Goal: Task Accomplishment & Management: Manage account settings

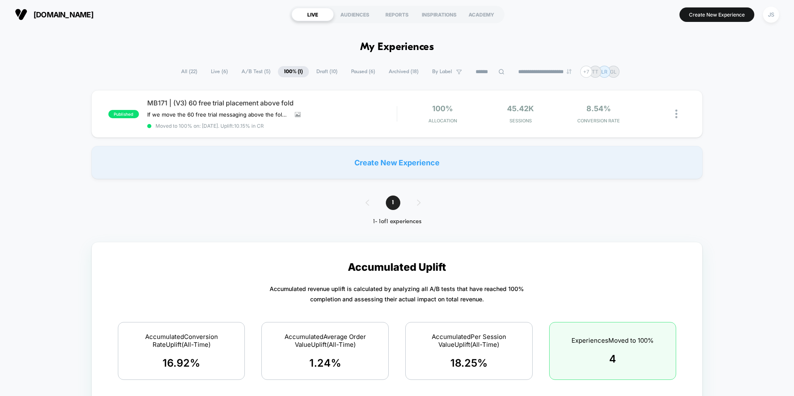
click at [245, 70] on span "A/B Test ( 5 )" at bounding box center [255, 71] width 41 height 11
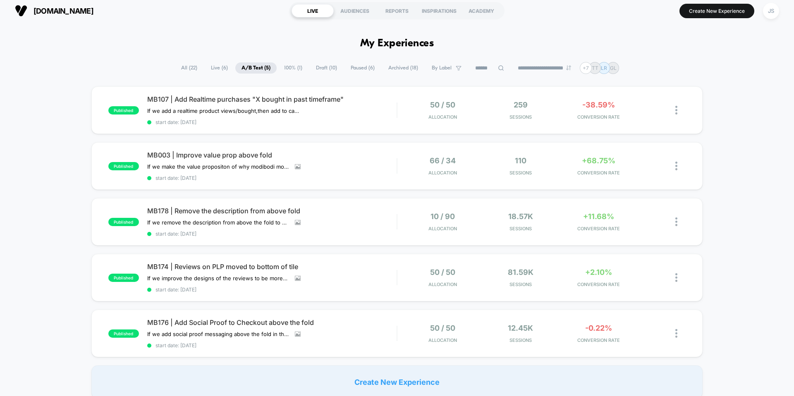
scroll to position [4, 0]
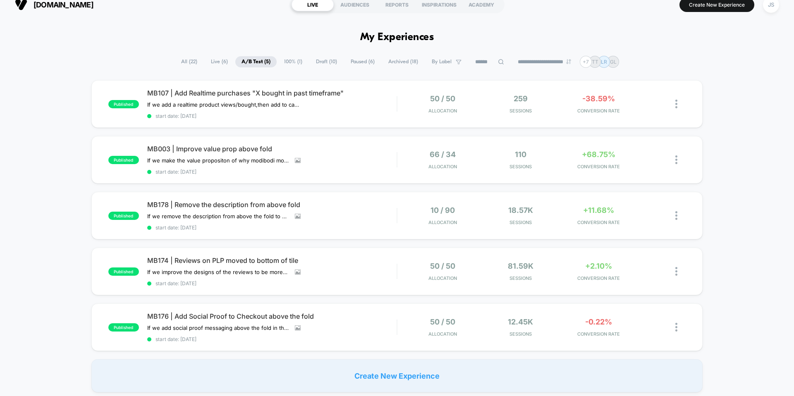
scroll to position [12, 0]
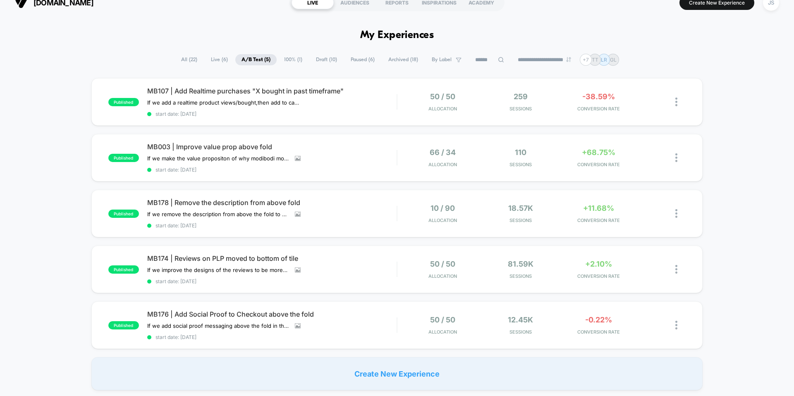
click at [315, 60] on span "Draft ( 10 )" at bounding box center [327, 59] width 34 height 11
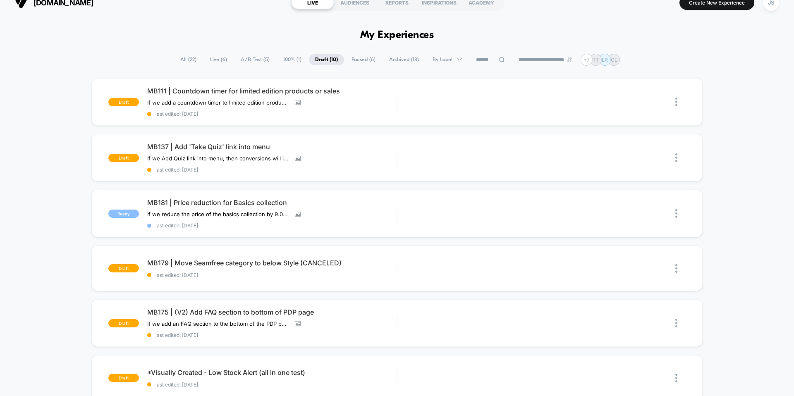
click at [221, 62] on span "Live ( 6 )" at bounding box center [218, 59] width 29 height 11
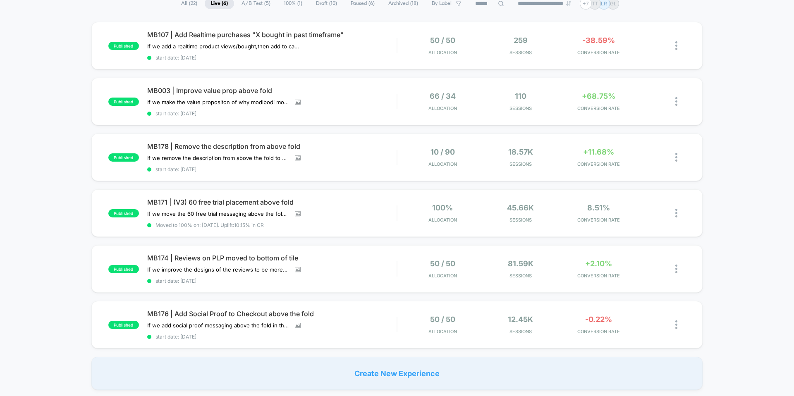
scroll to position [66, 0]
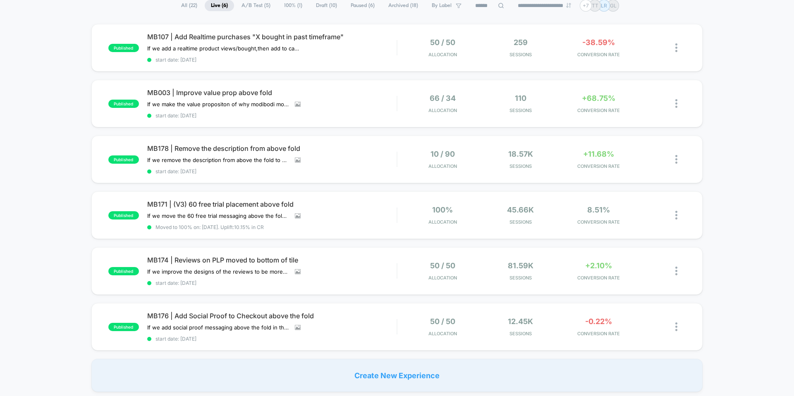
click at [242, 6] on span "A/B Test ( 5 )" at bounding box center [255, 5] width 41 height 11
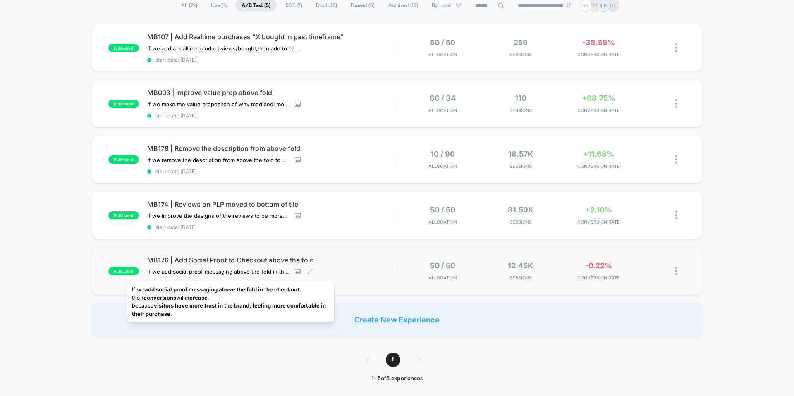
click at [233, 259] on span "MB176 | Add Social Proof to Checkout above the fold" at bounding box center [272, 260] width 250 height 8
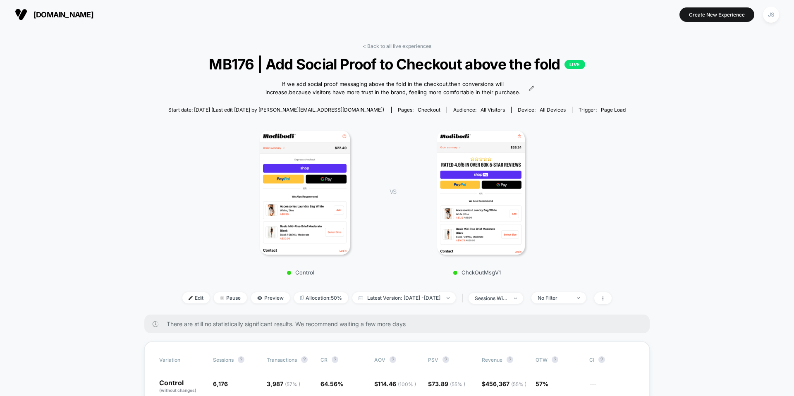
scroll to position [125, 0]
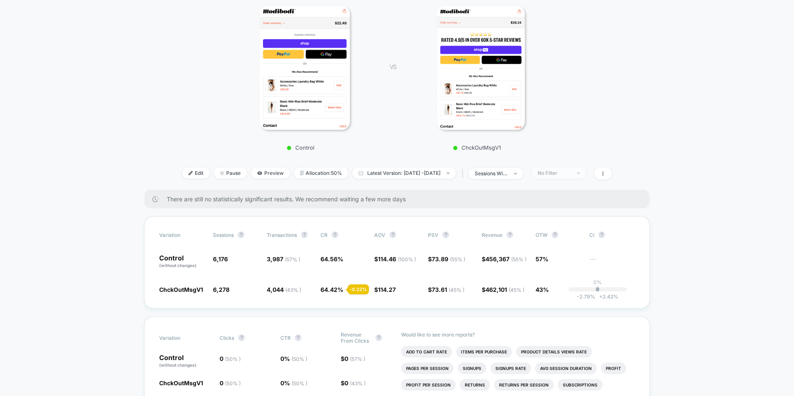
click at [557, 177] on span "No Filter" at bounding box center [559, 173] width 55 height 11
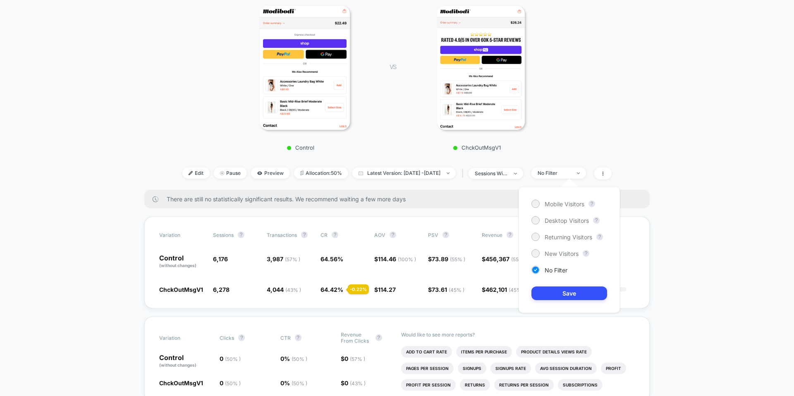
click at [559, 211] on div "Mobile Visitors ? Desktop Visitors ? Returning Visitors ? New Visitors ? No Fil…" at bounding box center [569, 250] width 101 height 126
click at [561, 204] on span "Mobile Visitors" at bounding box center [565, 204] width 40 height 7
drag, startPoint x: 530, startPoint y: 301, endPoint x: 534, endPoint y: 297, distance: 6.2
click at [530, 301] on div "Mobile Visitors ? Desktop Visitors ? Returning Visitors ? New Visitors ? No Fil…" at bounding box center [569, 250] width 101 height 126
click at [535, 296] on button "Save" at bounding box center [570, 294] width 76 height 14
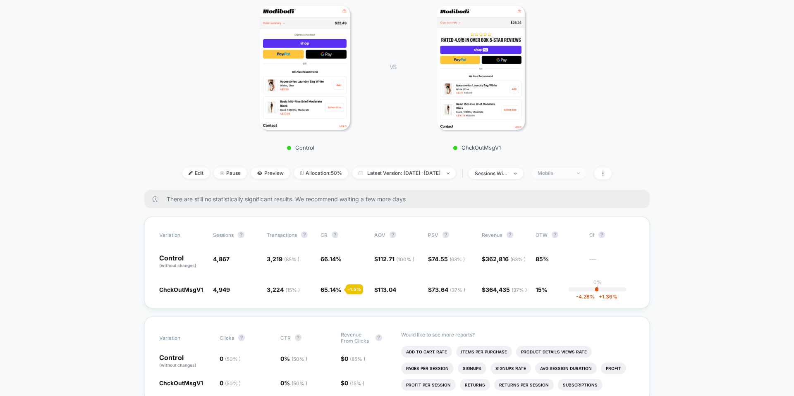
click at [561, 177] on span "Mobile" at bounding box center [559, 173] width 55 height 11
click at [561, 218] on span "Desktop Visitors" at bounding box center [567, 220] width 44 height 7
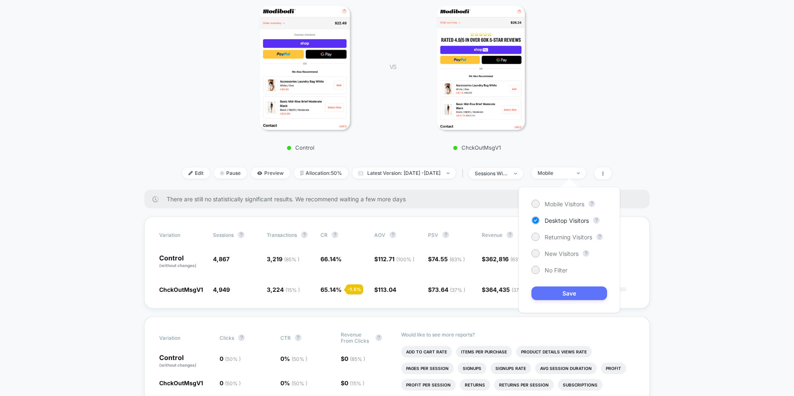
click at [558, 297] on button "Save" at bounding box center [570, 294] width 76 height 14
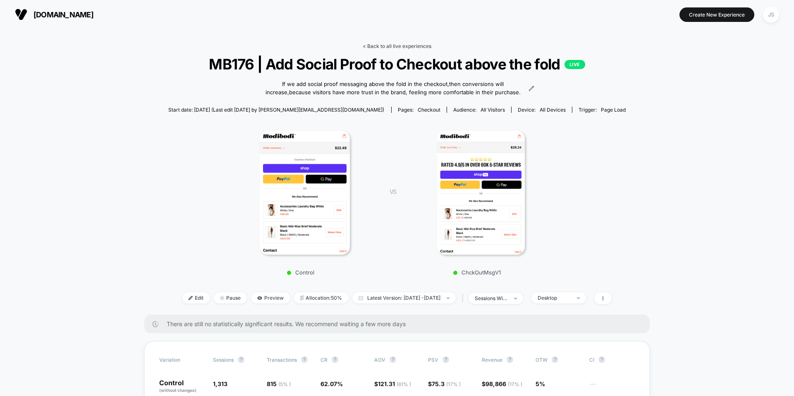
click at [379, 44] on link "< Back to all live experiences" at bounding box center [397, 46] width 69 height 6
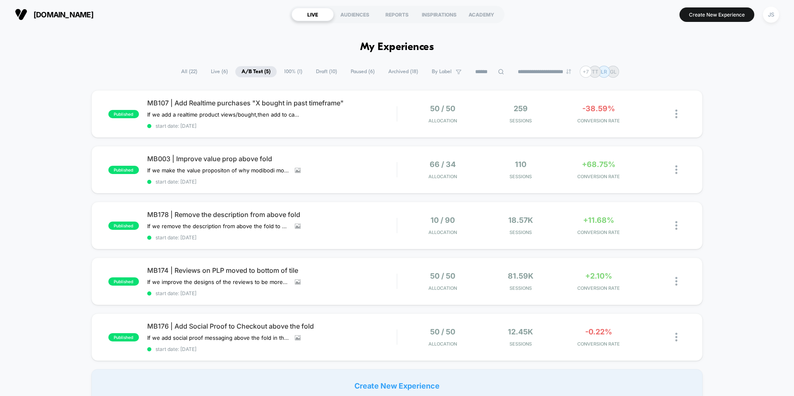
click at [319, 68] on span "Draft ( 10 )" at bounding box center [327, 71] width 34 height 11
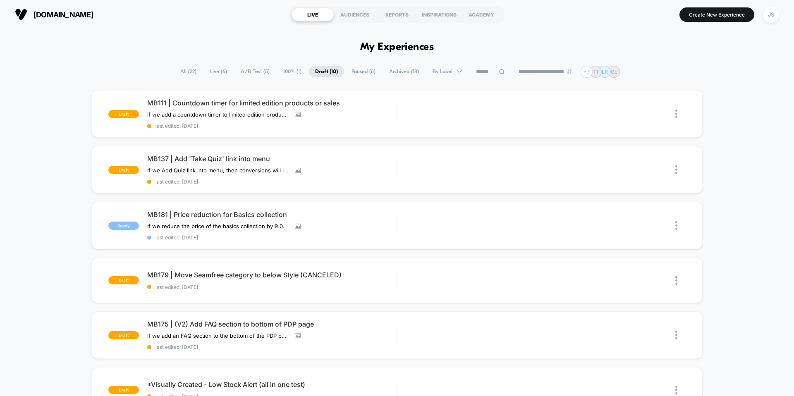
click at [358, 71] on span "Paused ( 6 )" at bounding box center [364, 71] width 36 height 11
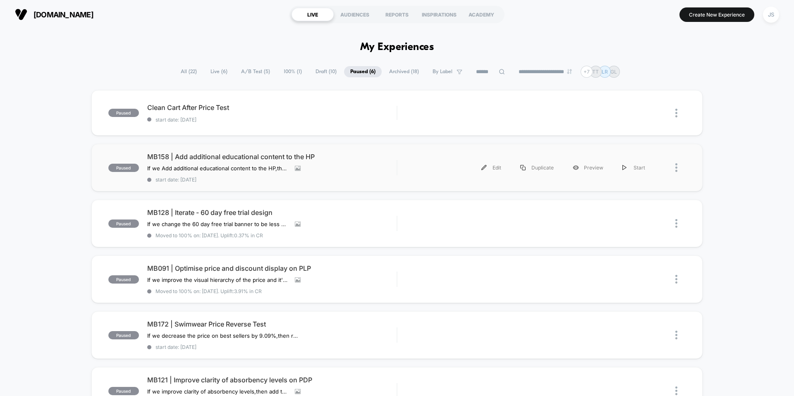
click at [209, 151] on div "paused MB158 | Add additional educational content to the HP If we Add additiona…" at bounding box center [397, 168] width 612 height 48
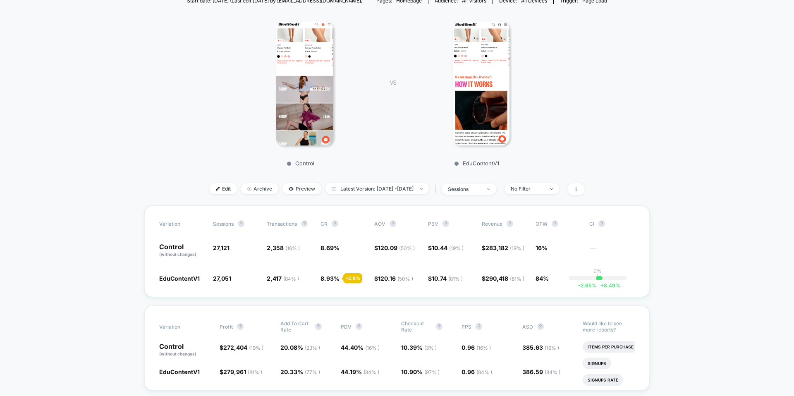
scroll to position [115, 0]
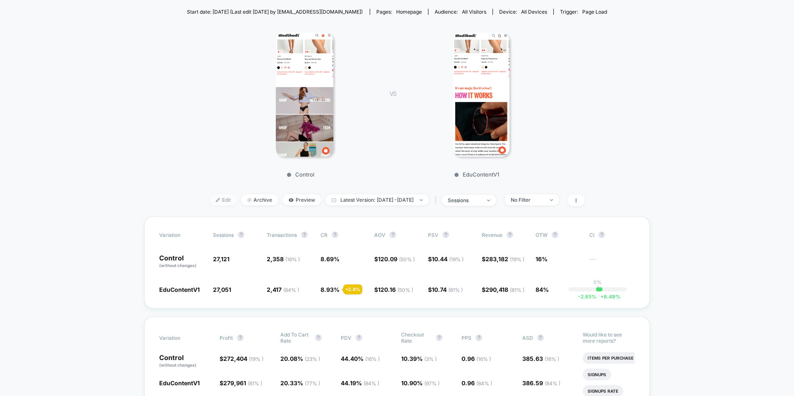
click at [221, 199] on span "Edit" at bounding box center [223, 199] width 27 height 11
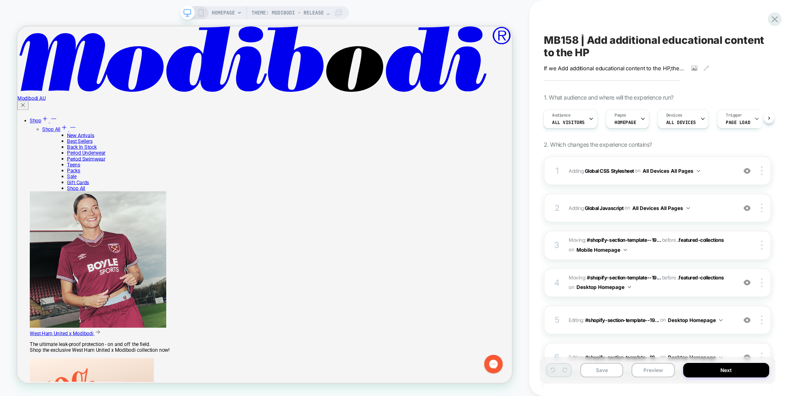
scroll to position [482, 0]
click at [703, 69] on div "If we Add additional educational content to the HP,then CTR will increase,becau…" at bounding box center [627, 68] width 166 height 7
click at [705, 69] on icon at bounding box center [706, 68] width 5 height 5
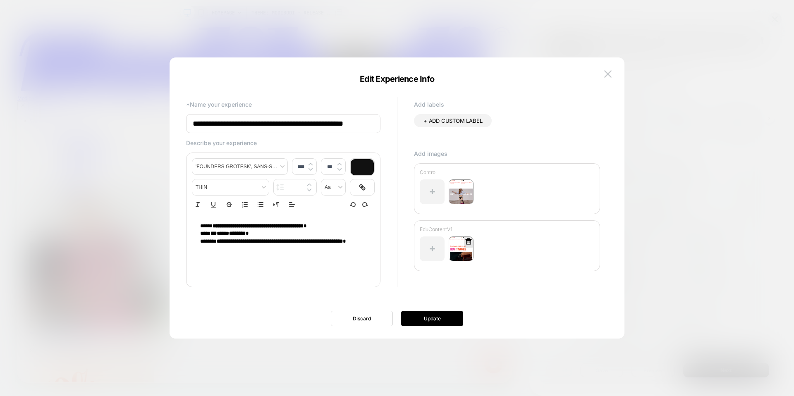
scroll to position [0, 2]
click at [466, 250] on img at bounding box center [461, 249] width 25 height 25
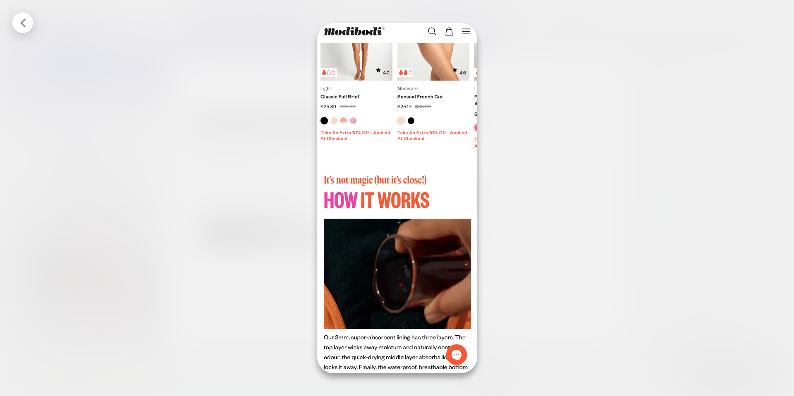
click at [524, 220] on div at bounding box center [397, 198] width 794 height 396
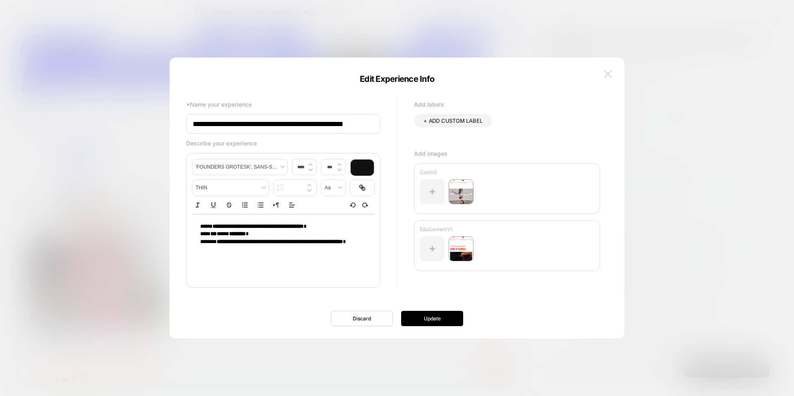
click at [611, 69] on button at bounding box center [608, 74] width 12 height 12
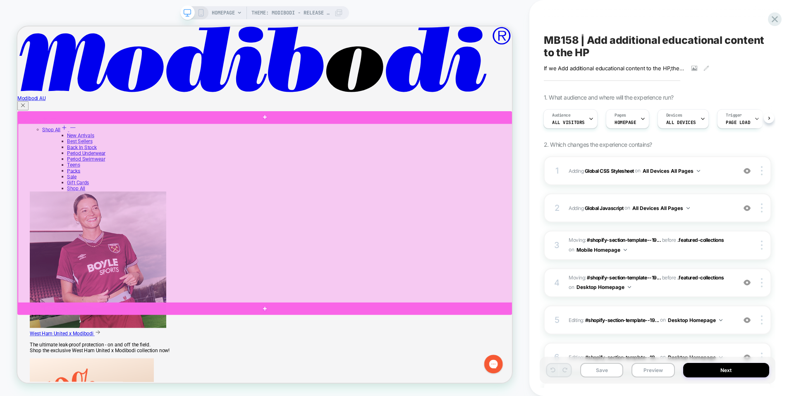
click at [459, 328] on div at bounding box center [348, 276] width 660 height 240
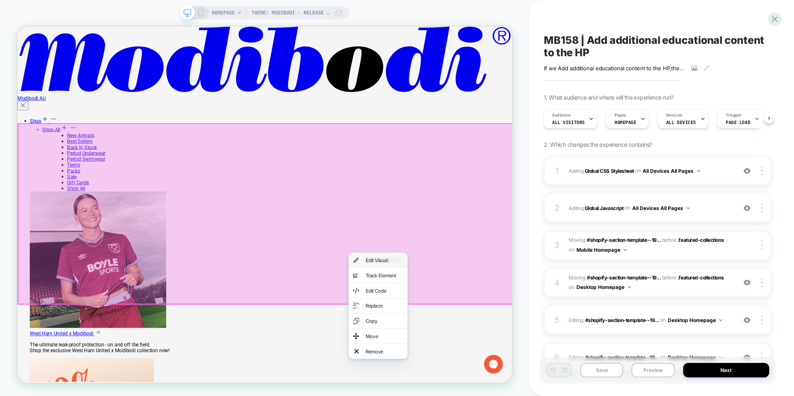
click at [483, 340] on div "Edit Visual" at bounding box center [507, 338] width 50 height 8
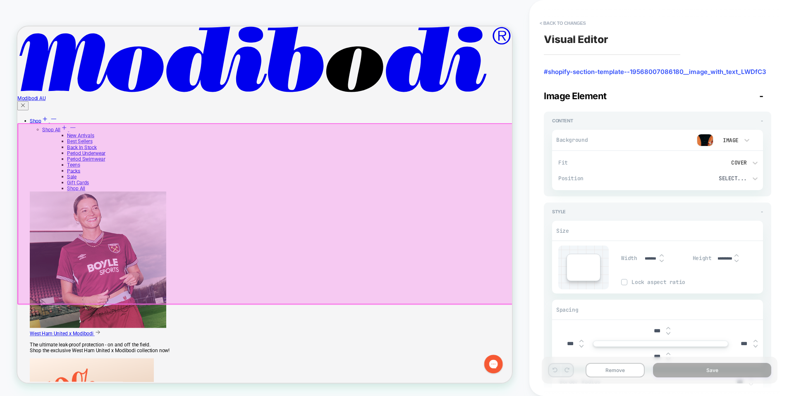
type textarea "*"
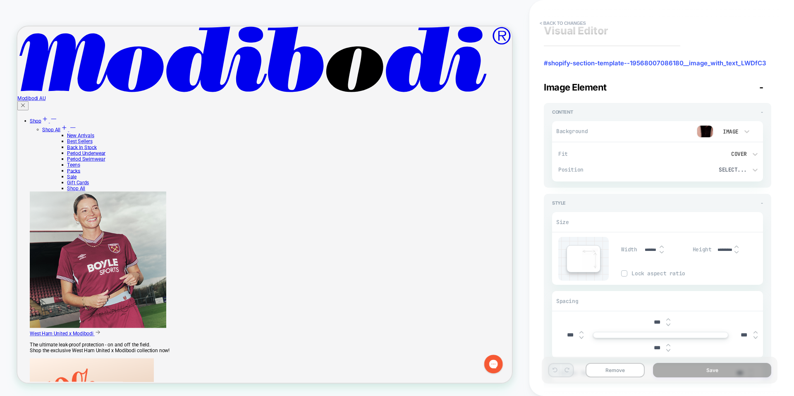
scroll to position [10, 0]
type input "*******"
click at [662, 252] on img at bounding box center [662, 251] width 4 height 3
type textarea "*"
type input "*******"
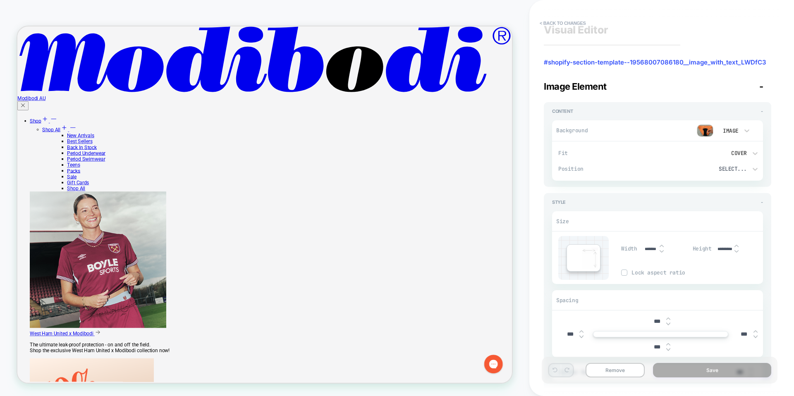
type textarea "*"
type input "*******"
click at [662, 252] on img at bounding box center [662, 251] width 4 height 3
type textarea "*"
type input "*******"
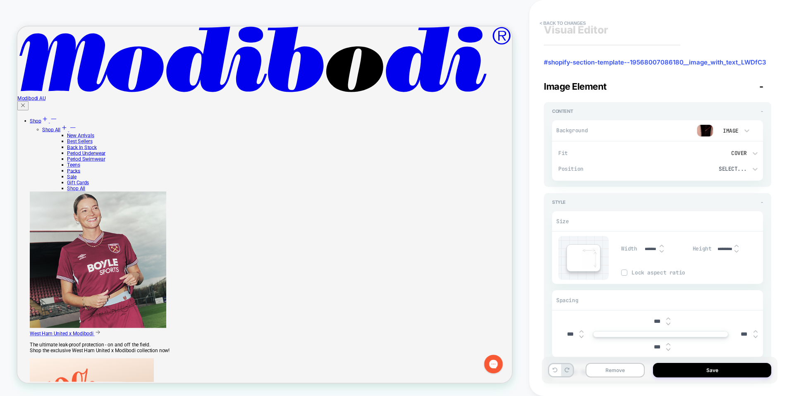
type textarea "*"
click at [554, 23] on button "< Back to changes" at bounding box center [563, 23] width 55 height 13
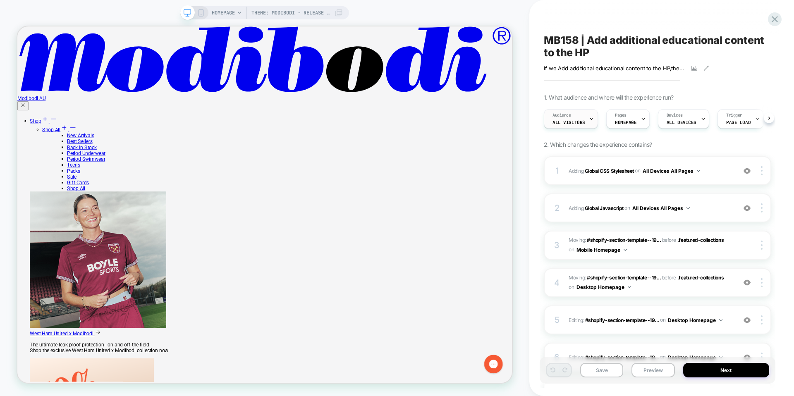
scroll to position [0, 0]
